Goal: Task Accomplishment & Management: Manage account settings

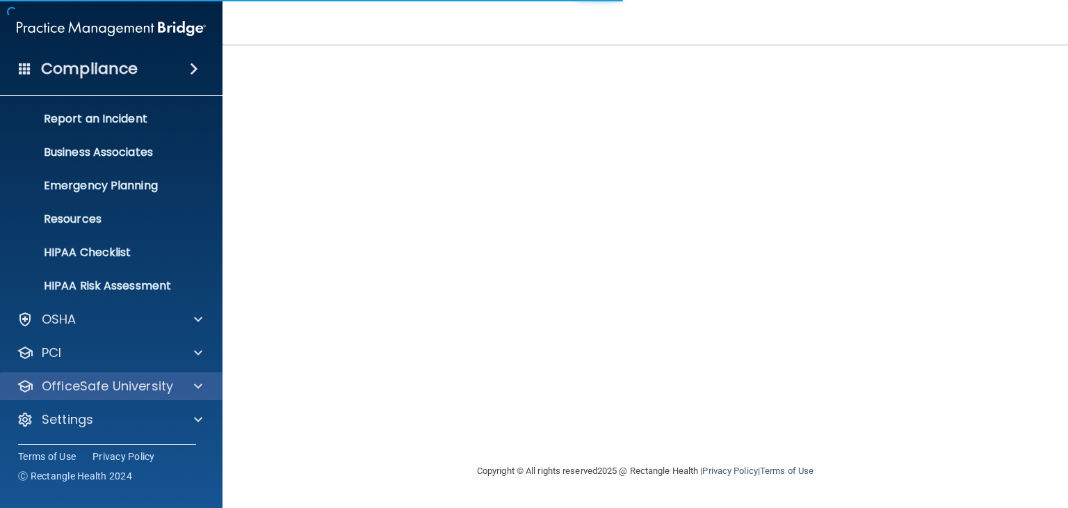
scroll to position [70, 0]
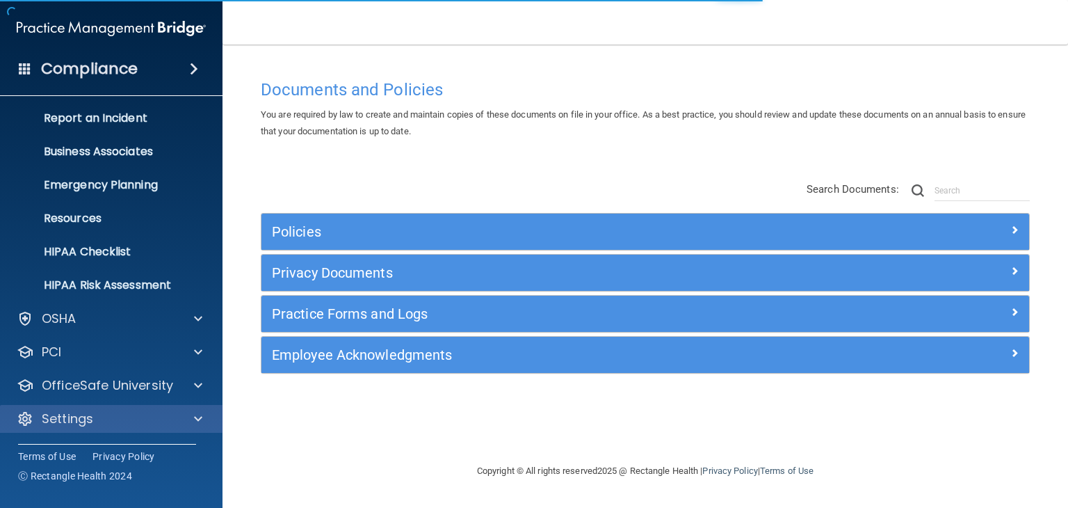
click at [121, 408] on div "Settings" at bounding box center [111, 419] width 223 height 28
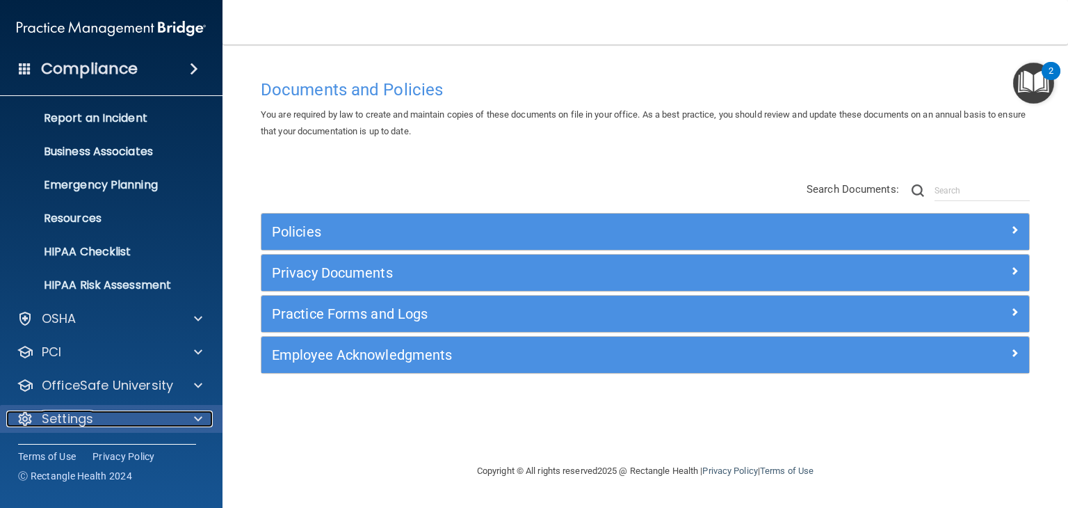
click at [186, 417] on div at bounding box center [196, 418] width 35 height 17
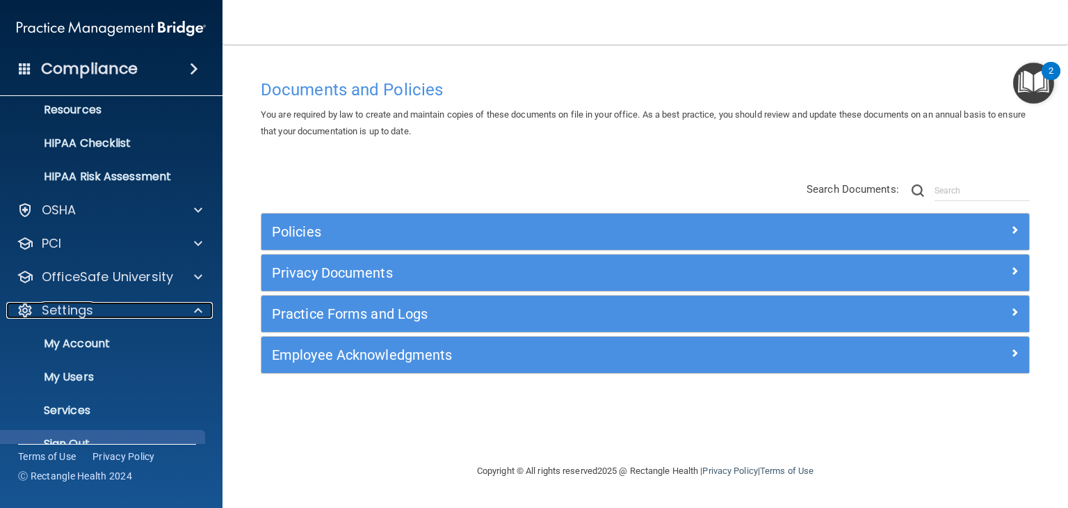
scroll to position [203, 0]
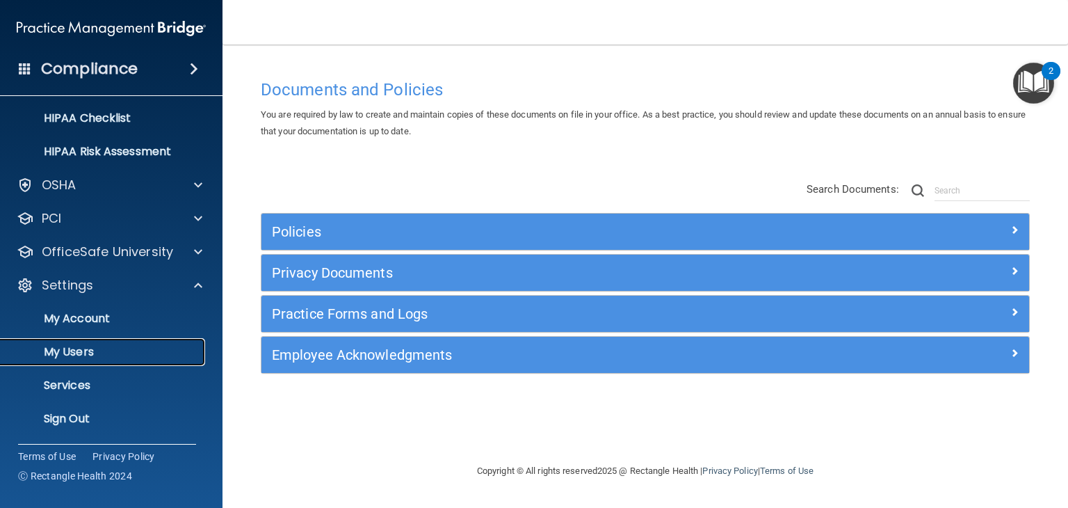
click at [86, 355] on p "My Users" at bounding box center [104, 352] width 190 height 14
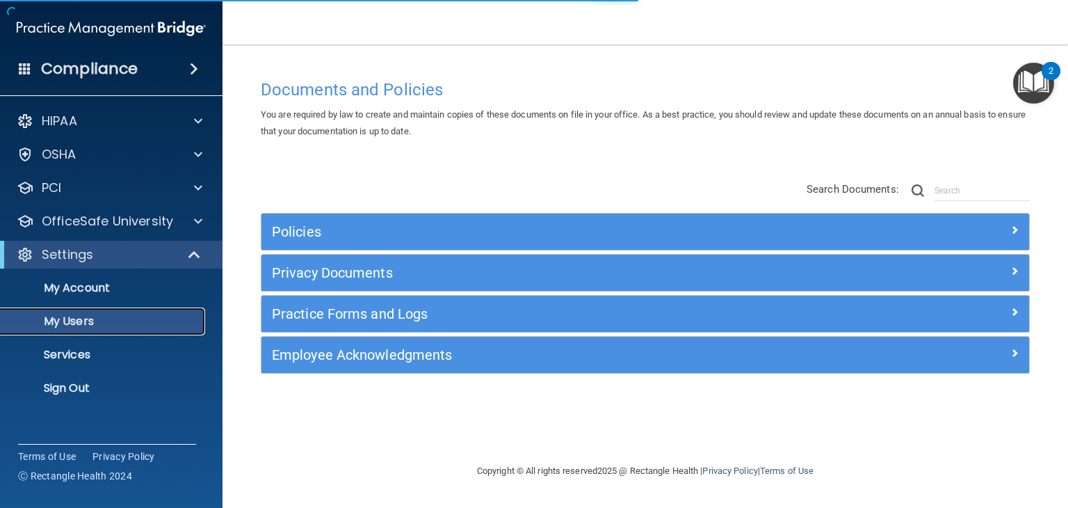
select select "20"
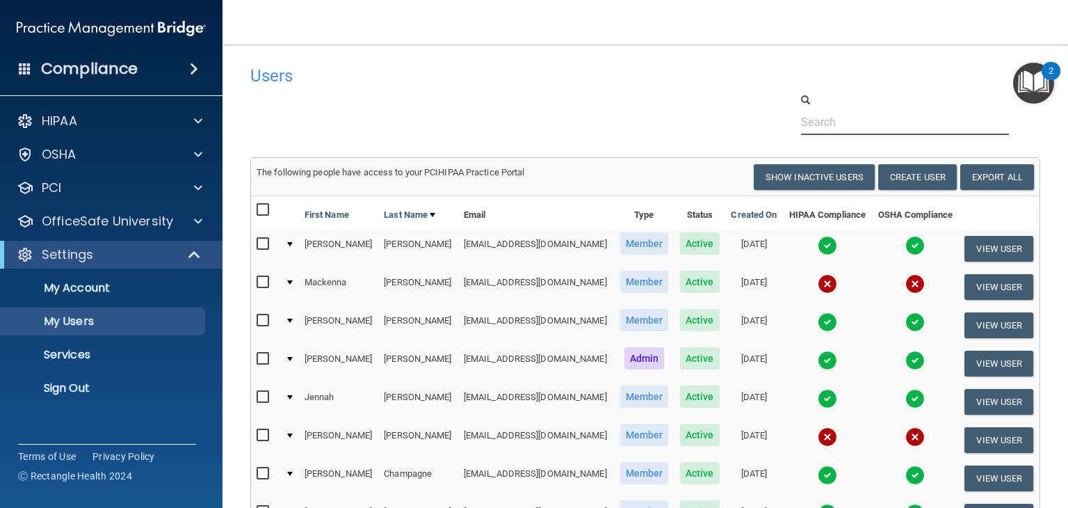
click at [820, 116] on input "text" at bounding box center [905, 122] width 208 height 26
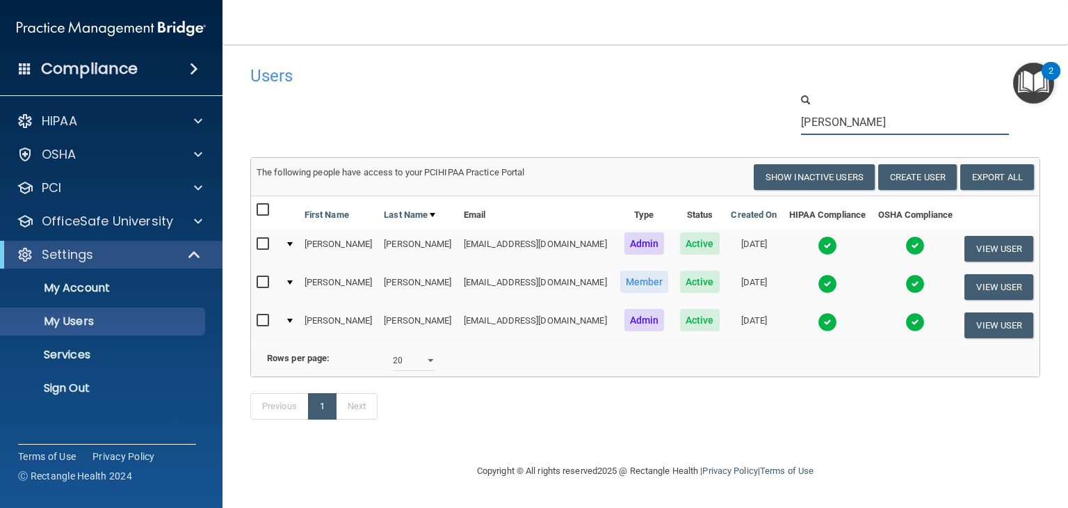
type input "[PERSON_NAME]"
click at [820, 248] on img at bounding box center [827, 245] width 19 height 19
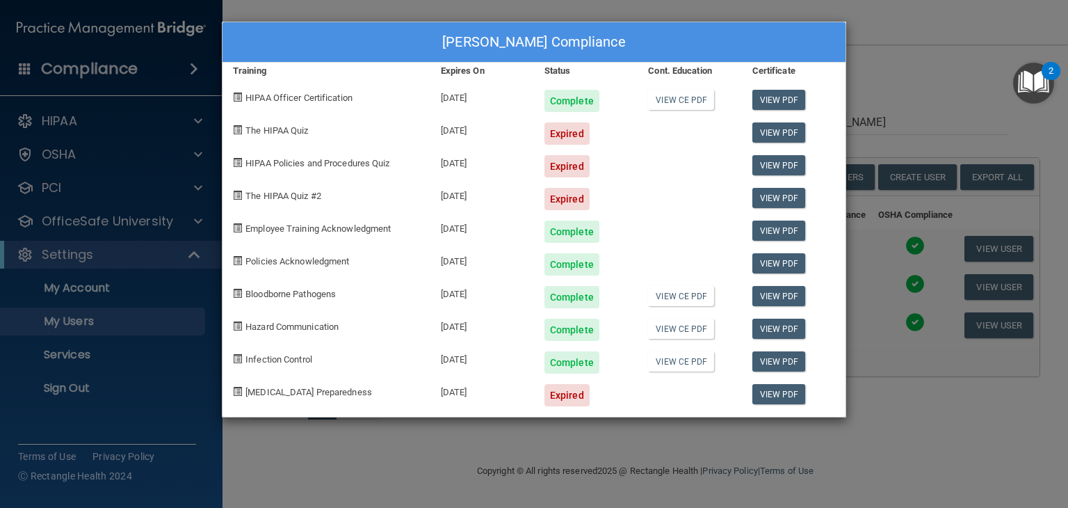
click at [908, 98] on div "[PERSON_NAME] Compliance Training Expires On Status Cont. Education Certificate…" at bounding box center [534, 254] width 1068 height 508
